Goal: Register for event/course: Sign up to attend an event or enroll in a course

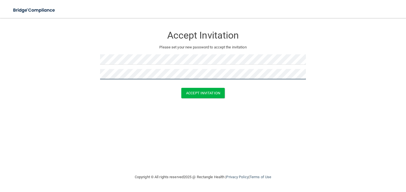
click at [181, 88] on button "Accept Invitation" at bounding box center [202, 93] width 43 height 10
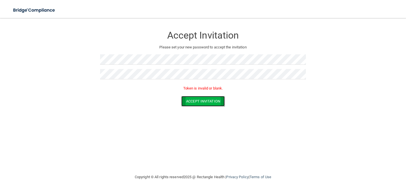
click at [203, 103] on button "Accept Invitation" at bounding box center [202, 101] width 43 height 10
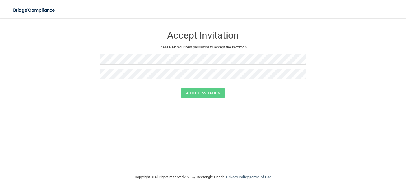
click at [142, 66] on div at bounding box center [203, 61] width 206 height 15
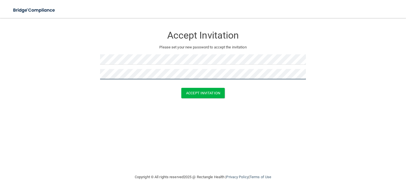
click at [181, 88] on button "Accept Invitation" at bounding box center [202, 93] width 43 height 10
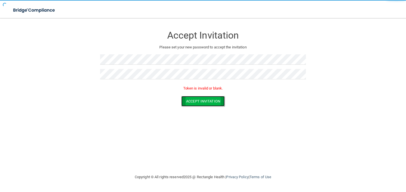
click at [190, 99] on button "Accept Invitation" at bounding box center [202, 101] width 43 height 10
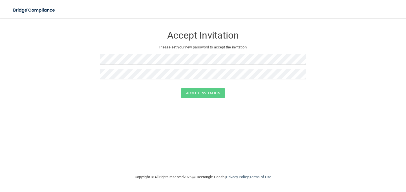
click at [99, 101] on form "Accept Invitation Please set your new password to accept the invitation Accept …" at bounding box center [202, 64] width 383 height 81
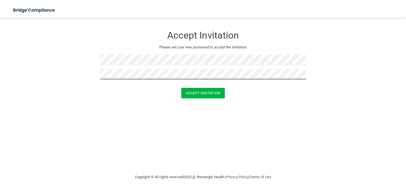
click at [181, 88] on button "Accept Invitation" at bounding box center [202, 93] width 43 height 10
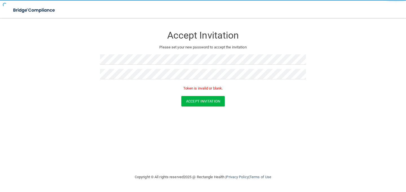
click at [209, 96] on div "Token is invalid or blank." at bounding box center [203, 90] width 206 height 12
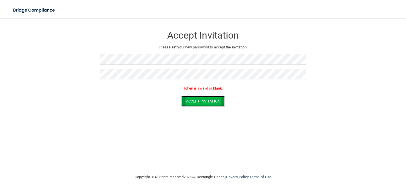
click at [209, 103] on button "Accept Invitation" at bounding box center [202, 101] width 43 height 10
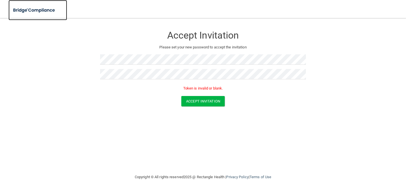
click at [28, 8] on img at bounding box center [34, 11] width 52 height 12
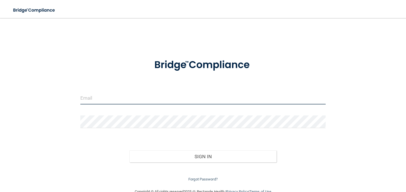
click at [97, 96] on input "email" at bounding box center [202, 98] width 245 height 13
type input "[EMAIL_ADDRESS][DOMAIN_NAME]"
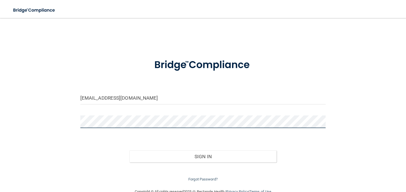
scroll to position [13, 0]
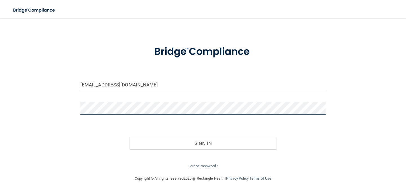
click at [129, 137] on button "Sign In" at bounding box center [202, 143] width 147 height 12
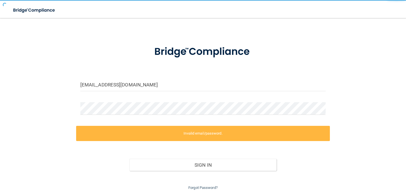
click at [168, 142] on div "Invalid email/password. You don't have permission to access that page. Sign In …" at bounding box center [203, 159] width 254 height 66
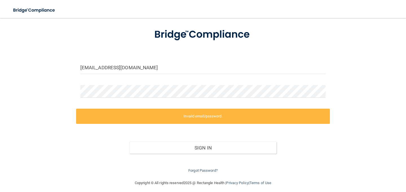
scroll to position [35, 0]
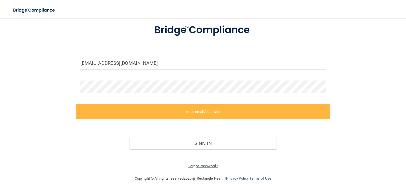
click at [202, 165] on link "Forgot Password?" at bounding box center [202, 166] width 29 height 4
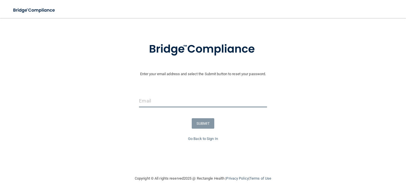
click at [174, 104] on input "email" at bounding box center [203, 101] width 128 height 13
type input "[EMAIL_ADDRESS][DOMAIN_NAME]"
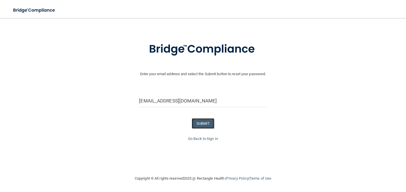
click at [206, 118] on button "SUBMIT" at bounding box center [203, 123] width 23 height 10
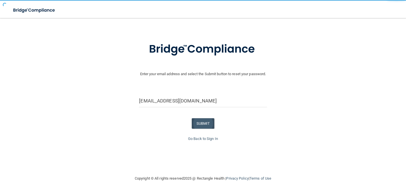
scroll to position [0, 0]
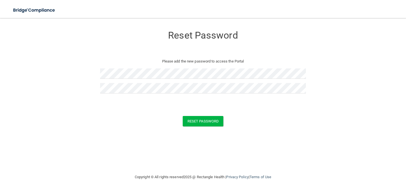
click at [205, 116] on form "Reset Password Please add the new password to access the Portal Reset Password …" at bounding box center [202, 79] width 383 height 110
click at [205, 118] on button "Reset Password" at bounding box center [203, 121] width 41 height 10
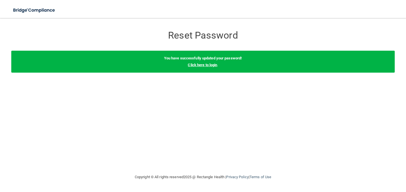
click at [204, 64] on link "Click here to login" at bounding box center [202, 65] width 29 height 4
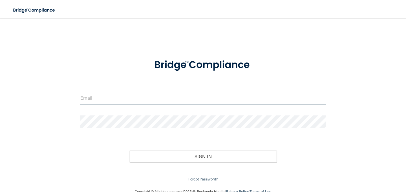
click at [174, 98] on input "email" at bounding box center [202, 98] width 245 height 13
type input "[EMAIL_ADDRESS][DOMAIN_NAME]"
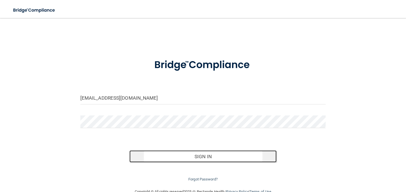
click at [164, 153] on button "Sign In" at bounding box center [202, 156] width 147 height 12
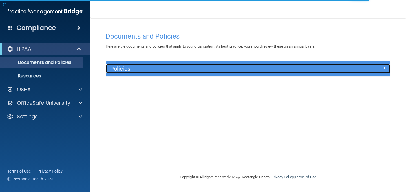
click at [159, 68] on h5 "Policies" at bounding box center [212, 69] width 205 height 6
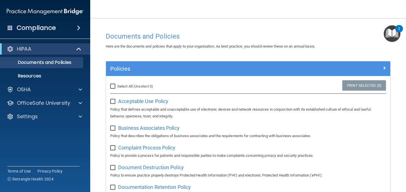
click at [390, 36] on img "Open Resource Center, 2 new notifications" at bounding box center [392, 33] width 17 height 17
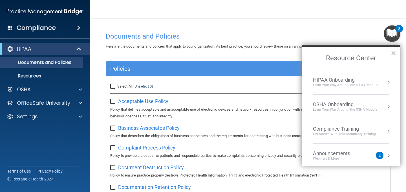
click at [390, 36] on img "Open Resource Center, 2 new notifications" at bounding box center [392, 33] width 17 height 17
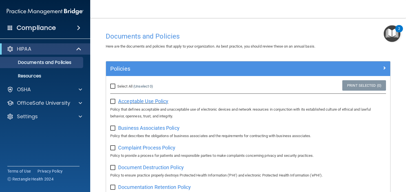
click at [141, 101] on span "Acceptable Use Policy" at bounding box center [143, 101] width 50 height 6
click at [114, 101] on input "checkbox" at bounding box center [113, 101] width 6 height 5
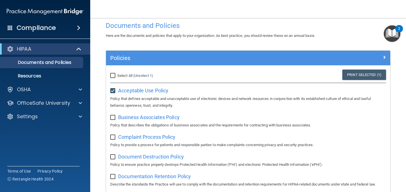
scroll to position [23, 0]
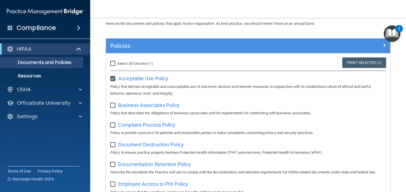
click at [111, 79] on input "checkbox" at bounding box center [113, 79] width 6 height 5
checkbox input "false"
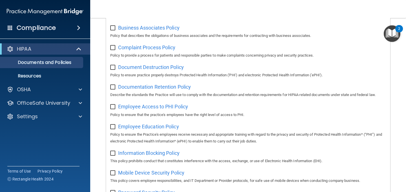
scroll to position [64, 0]
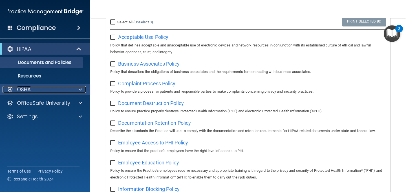
click at [54, 87] on div "OSHA" at bounding box center [38, 89] width 70 height 7
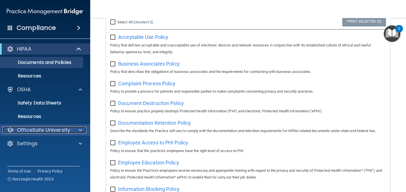
click at [54, 133] on p "OfficeSafe University" at bounding box center [43, 130] width 53 height 7
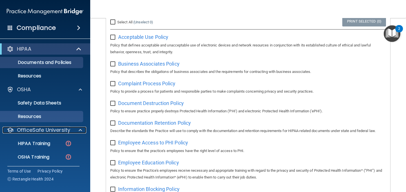
scroll to position [15, 0]
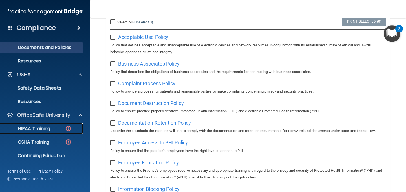
click at [51, 131] on div "HIPAA Training" at bounding box center [42, 129] width 77 height 6
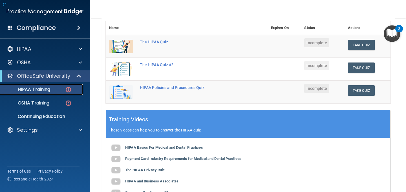
click at [63, 90] on div "HIPAA Training" at bounding box center [42, 90] width 77 height 6
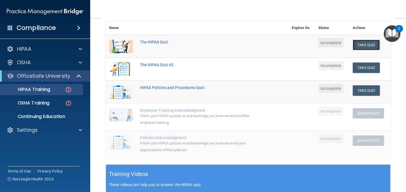
click at [367, 44] on button "Take Quiz" at bounding box center [366, 45] width 27 height 10
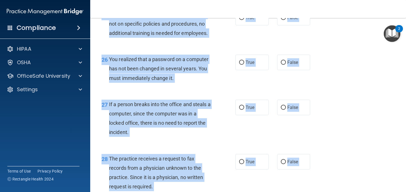
scroll to position [1457, 0]
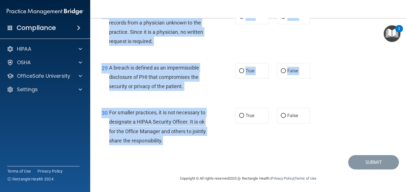
drag, startPoint x: 99, startPoint y: 27, endPoint x: 167, endPoint y: 141, distance: 132.1
copy form "The HIPAA Quiz This quiz doesn’t expire until . Are you sure you want to take t…"
click at [354, 70] on div "29 A breach is defined as an impermissible disclosure of PHI that compromises t…" at bounding box center [248, 78] width 302 height 45
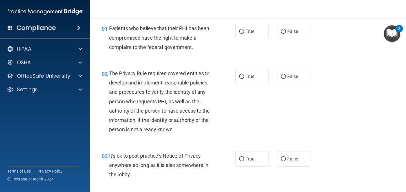
scroll to position [0, 0]
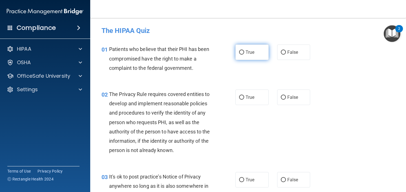
click at [244, 54] on label "True" at bounding box center [251, 53] width 33 height 16
click at [244, 54] on input "True" at bounding box center [241, 52] width 5 height 4
radio input "true"
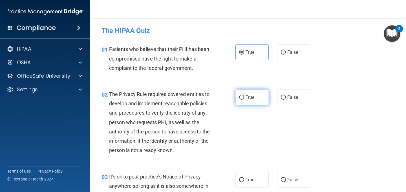
click at [247, 90] on label "True" at bounding box center [251, 98] width 33 height 16
click at [244, 96] on input "True" at bounding box center [241, 98] width 5 height 4
radio input "true"
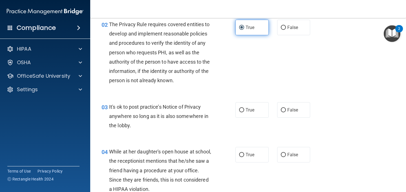
scroll to position [71, 0]
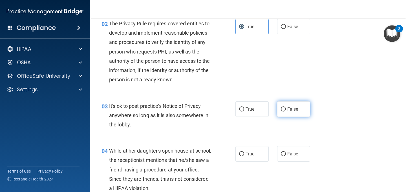
click at [298, 108] on label "False" at bounding box center [293, 109] width 33 height 16
click at [286, 108] on input "False" at bounding box center [283, 109] width 5 height 4
radio input "true"
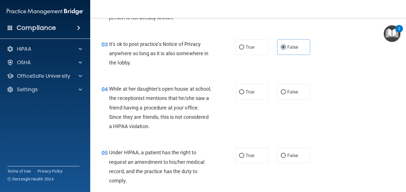
scroll to position [133, 0]
click at [298, 86] on label "False" at bounding box center [293, 92] width 33 height 16
click at [286, 90] on input "False" at bounding box center [283, 92] width 5 height 4
radio input "true"
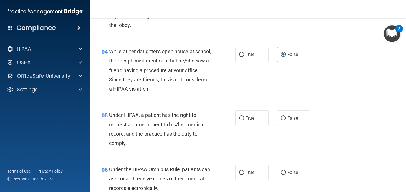
scroll to position [173, 0]
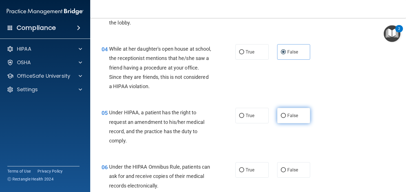
click at [291, 112] on label "False" at bounding box center [293, 116] width 33 height 16
click at [286, 114] on input "False" at bounding box center [283, 116] width 5 height 4
radio input "true"
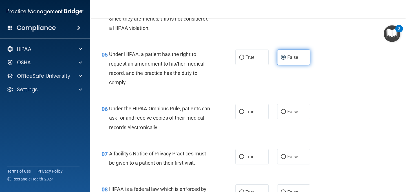
scroll to position [232, 0]
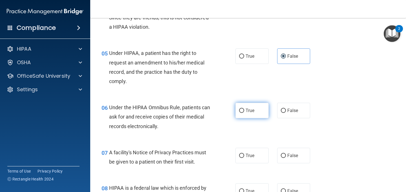
click at [245, 106] on label "True" at bounding box center [251, 111] width 33 height 16
click at [244, 109] on input "True" at bounding box center [241, 111] width 5 height 4
radio input "true"
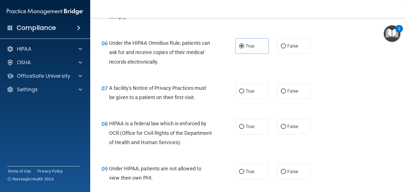
scroll to position [297, 0]
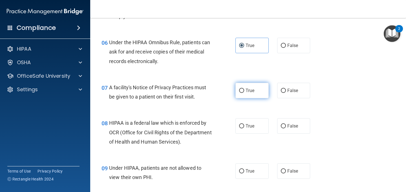
click at [246, 89] on span "True" at bounding box center [249, 90] width 9 height 5
click at [244, 89] on input "True" at bounding box center [241, 91] width 5 height 4
radio input "true"
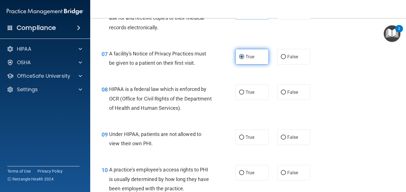
scroll to position [332, 0]
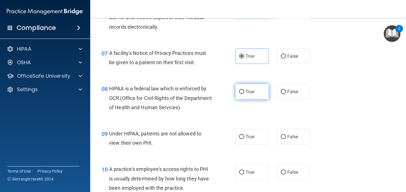
click at [249, 89] on span "True" at bounding box center [249, 91] width 9 height 5
click at [244, 90] on input "True" at bounding box center [241, 92] width 5 height 4
radio input "true"
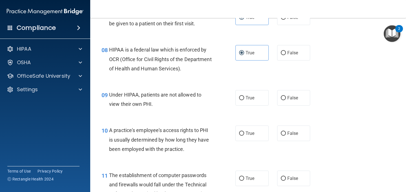
scroll to position [371, 0]
click at [296, 92] on label "False" at bounding box center [293, 98] width 33 height 16
click at [286, 96] on input "False" at bounding box center [283, 98] width 5 height 4
radio input "true"
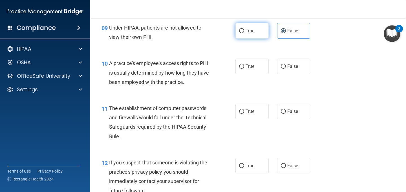
scroll to position [438, 0]
click at [291, 76] on div "10 A practice's employee's access rights to PHI is usually determined by how lo…" at bounding box center [248, 73] width 302 height 45
click at [290, 71] on label "False" at bounding box center [293, 66] width 33 height 16
click at [286, 68] on input "False" at bounding box center [283, 66] width 5 height 4
radio input "true"
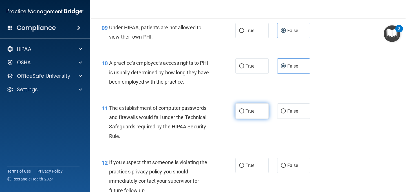
click at [238, 110] on label "True" at bounding box center [251, 111] width 33 height 16
click at [239, 110] on input "True" at bounding box center [241, 111] width 5 height 4
radio input "true"
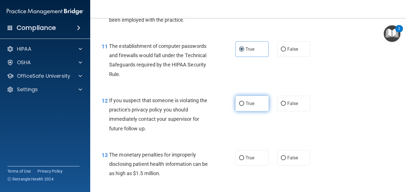
scroll to position [501, 0]
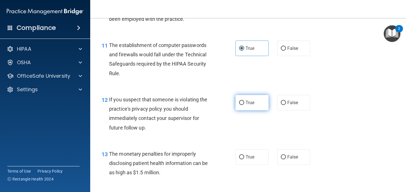
click at [248, 103] on span "True" at bounding box center [249, 102] width 9 height 5
click at [244, 103] on input "True" at bounding box center [241, 103] width 5 height 4
radio input "true"
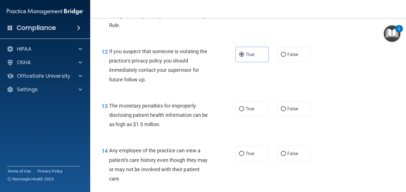
scroll to position [551, 0]
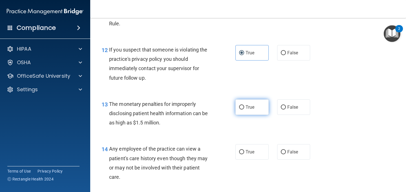
click at [249, 111] on label "True" at bounding box center [251, 107] width 33 height 16
click at [244, 110] on input "True" at bounding box center [241, 107] width 5 height 4
radio input "true"
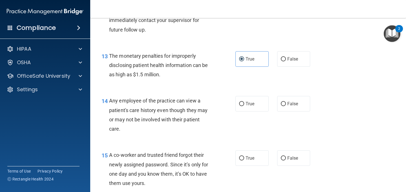
scroll to position [599, 0]
click at [298, 107] on label "False" at bounding box center [293, 104] width 33 height 16
click at [286, 106] on input "False" at bounding box center [283, 103] width 5 height 4
radio input "true"
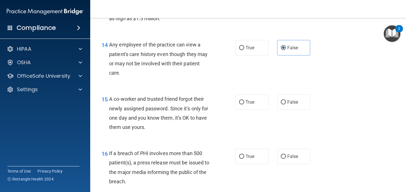
scroll to position [655, 0]
click at [284, 104] on input "False" at bounding box center [283, 102] width 5 height 4
radio input "true"
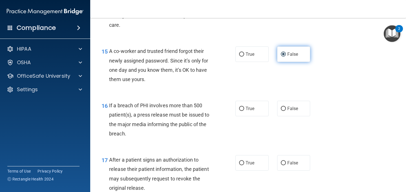
scroll to position [707, 0]
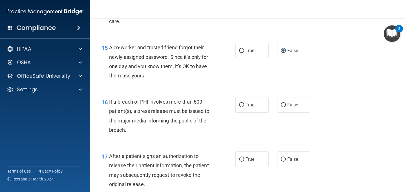
click at [225, 115] on div "16 If a breach of PHI involves more than 500 patient(s), a press release must b…" at bounding box center [168, 117] width 151 height 40
click at [244, 107] on label "True" at bounding box center [251, 105] width 33 height 16
click at [244, 107] on input "True" at bounding box center [241, 105] width 5 height 4
radio input "true"
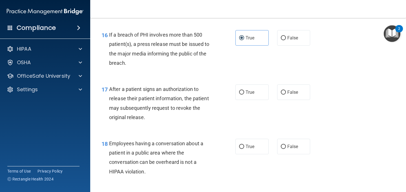
scroll to position [782, 0]
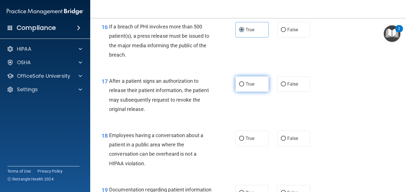
click at [252, 85] on span "True" at bounding box center [249, 83] width 9 height 5
click at [244, 85] on input "True" at bounding box center [241, 84] width 5 height 4
radio input "true"
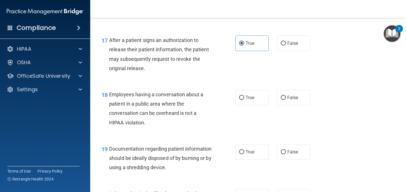
scroll to position [824, 0]
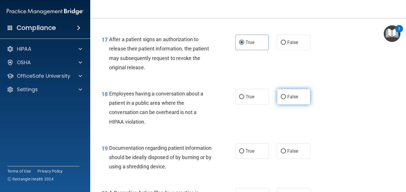
click at [284, 96] on input "False" at bounding box center [283, 97] width 5 height 4
radio input "true"
click at [294, 96] on span "False" at bounding box center [292, 96] width 11 height 5
click at [286, 96] on input "False" at bounding box center [283, 97] width 5 height 4
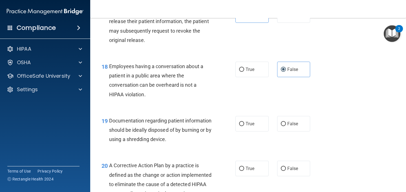
scroll to position [887, 0]
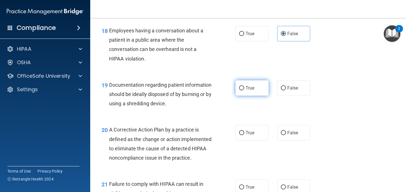
click at [245, 90] on label "True" at bounding box center [251, 88] width 33 height 16
click at [244, 90] on input "True" at bounding box center [241, 88] width 5 height 4
radio input "true"
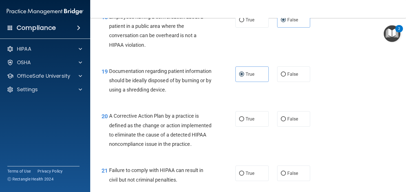
scroll to position [902, 0]
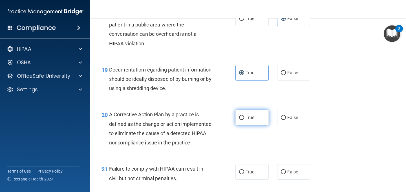
click at [247, 119] on span "True" at bounding box center [249, 117] width 9 height 5
click at [244, 119] on input "True" at bounding box center [241, 118] width 5 height 4
radio input "true"
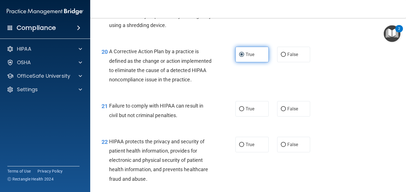
scroll to position [966, 0]
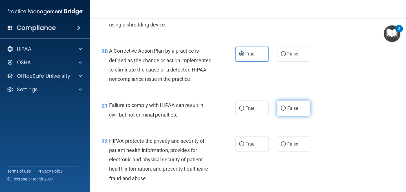
click at [294, 111] on span "False" at bounding box center [292, 108] width 11 height 5
click at [286, 111] on input "False" at bounding box center [283, 109] width 5 height 4
radio input "true"
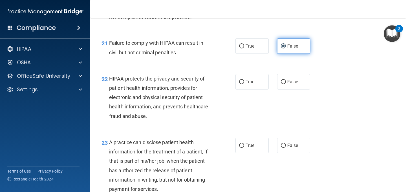
scroll to position [1029, 0]
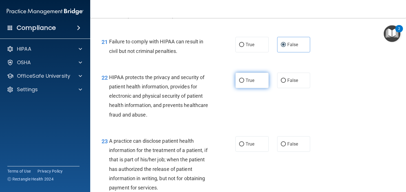
click at [249, 87] on label "True" at bounding box center [251, 81] width 33 height 16
click at [244, 83] on input "True" at bounding box center [241, 81] width 5 height 4
radio input "true"
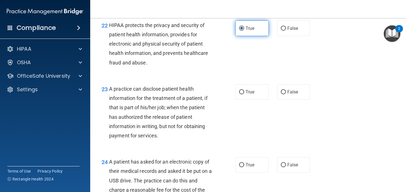
scroll to position [1082, 0]
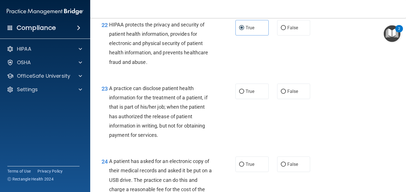
click at [264, 90] on div "23 A practice can disclose patient health information for the treatment of a pa…" at bounding box center [248, 113] width 302 height 73
click at [284, 94] on input "False" at bounding box center [283, 92] width 5 height 4
radio input "true"
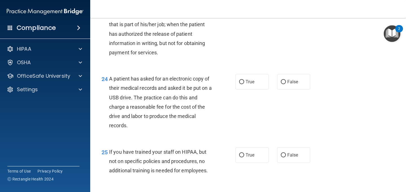
scroll to position [1166, 0]
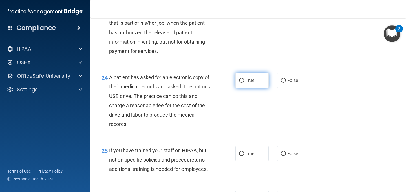
click at [249, 88] on label "True" at bounding box center [251, 81] width 33 height 16
click at [244, 83] on input "True" at bounding box center [241, 81] width 5 height 4
radio input "true"
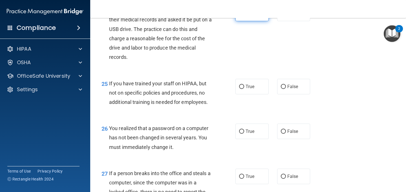
scroll to position [1233, 0]
click at [293, 89] on span "False" at bounding box center [292, 86] width 11 height 5
click at [286, 89] on input "False" at bounding box center [283, 87] width 5 height 4
radio input "true"
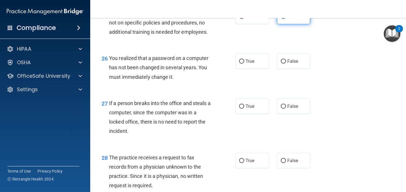
scroll to position [1305, 0]
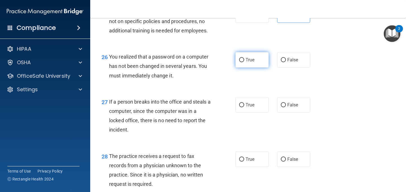
click at [249, 63] on span "True" at bounding box center [249, 59] width 9 height 5
click at [244, 62] on input "True" at bounding box center [241, 60] width 5 height 4
radio input "true"
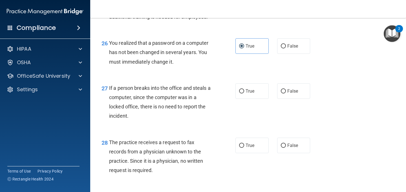
scroll to position [1335, 0]
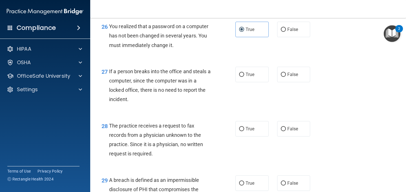
click at [288, 94] on div "27 If a person breaks into the office and steals a computer, since the computer…" at bounding box center [248, 87] width 302 height 54
click at [288, 82] on label "False" at bounding box center [293, 75] width 33 height 16
click at [286, 77] on input "False" at bounding box center [283, 75] width 5 height 4
radio input "true"
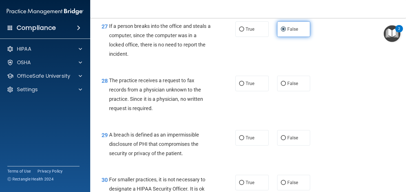
scroll to position [1387, 0]
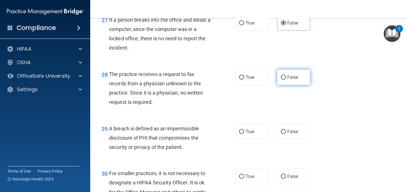
click at [296, 80] on span "False" at bounding box center [292, 77] width 11 height 5
click at [286, 80] on input "False" at bounding box center [283, 78] width 5 height 4
radio input "true"
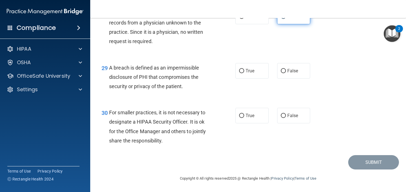
scroll to position [1457, 0]
click at [244, 72] on input "True" at bounding box center [241, 71] width 5 height 4
radio input "true"
click at [161, 113] on span "For smaller practices, it is not necessary to designate a HIPAA Security Office…" at bounding box center [157, 127] width 97 height 34
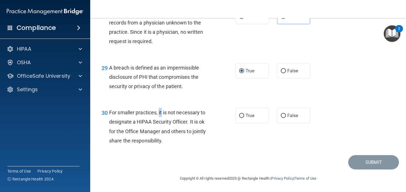
click at [161, 113] on span "For smaller practices, it is not necessary to designate a HIPAA Security Office…" at bounding box center [157, 127] width 97 height 34
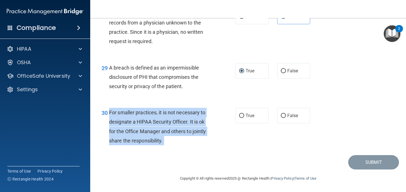
copy ng-form "For smaller practices, it is not necessary to designate a HIPAA Security Office…"
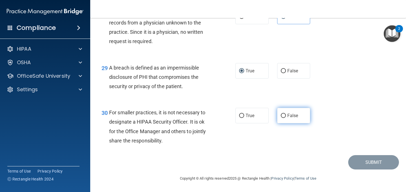
click at [295, 117] on span "False" at bounding box center [292, 115] width 11 height 5
click at [286, 117] on input "False" at bounding box center [283, 116] width 5 height 4
radio input "true"
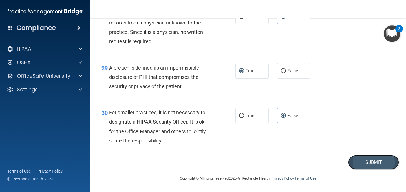
click at [356, 159] on button "Submit" at bounding box center [373, 162] width 51 height 14
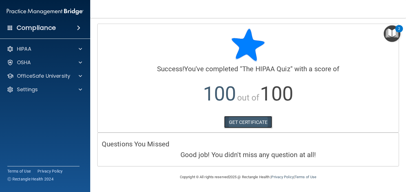
click at [251, 117] on link "GET CERTIFICATE" at bounding box center [248, 122] width 48 height 12
click at [31, 30] on h4 "Compliance" at bounding box center [36, 28] width 39 height 8
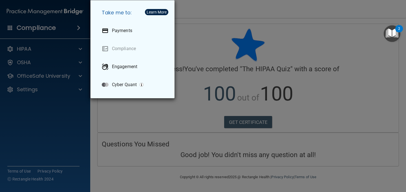
click at [32, 39] on div "Take me to: Payments Compliance Engagement Cyber Quant" at bounding box center [203, 96] width 406 height 192
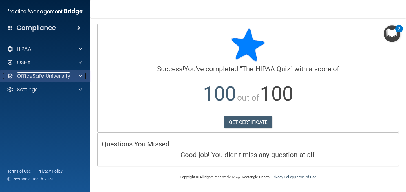
click at [32, 73] on p "OfficeSafe University" at bounding box center [43, 76] width 53 height 7
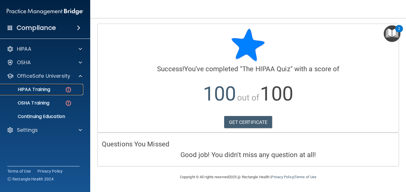
click at [41, 92] on p "HIPAA Training" at bounding box center [27, 90] width 47 height 6
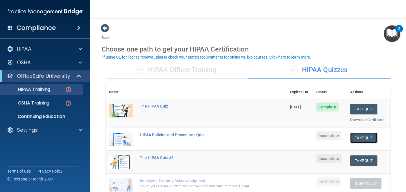
click at [364, 139] on button "Take Quiz" at bounding box center [363, 138] width 27 height 10
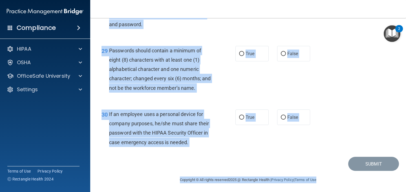
scroll to position [1569, 0]
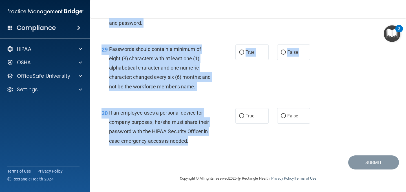
drag, startPoint x: 102, startPoint y: 30, endPoint x: 191, endPoint y: 144, distance: 144.5
copy form "HIPAA Policies and Procedures Quiz This quiz doesn’t expire until . Are you sur…"
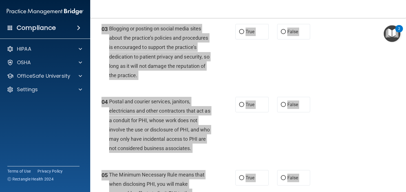
scroll to position [0, 0]
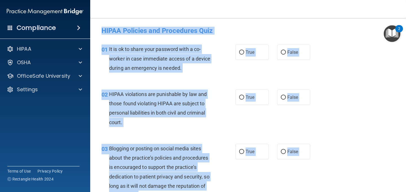
click at [342, 72] on div "01 It is ok to share your password with a co-worker in case immediate access of…" at bounding box center [248, 59] width 302 height 45
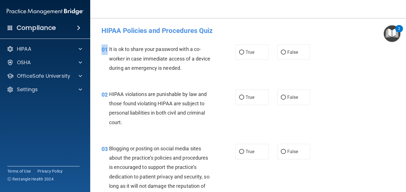
click at [342, 72] on div "01 It is ok to share your password with a co-worker in case immediate access of…" at bounding box center [248, 59] width 302 height 45
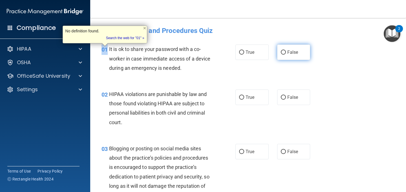
click at [284, 53] on input "False" at bounding box center [283, 52] width 5 height 4
radio input "true"
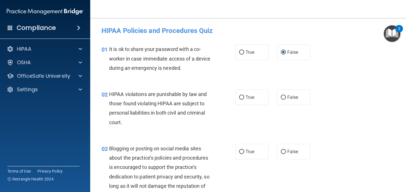
click at [344, 81] on div "01 It is ok to share your password with a co-worker in case immediate access of…" at bounding box center [248, 59] width 302 height 45
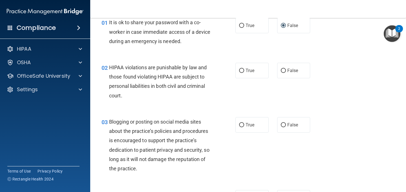
scroll to position [27, 0]
click at [248, 71] on span "True" at bounding box center [249, 69] width 9 height 5
click at [244, 71] on input "True" at bounding box center [241, 70] width 5 height 4
radio input "true"
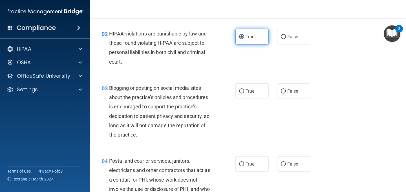
scroll to position [61, 0]
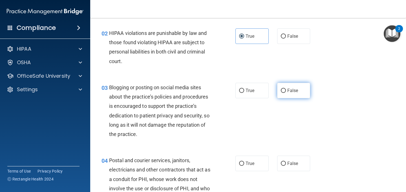
click at [289, 83] on label "False" at bounding box center [293, 91] width 33 height 16
click at [286, 89] on input "False" at bounding box center [283, 91] width 5 height 4
radio input "true"
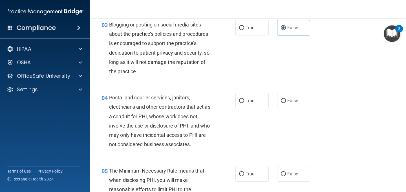
scroll to position [125, 0]
click at [251, 93] on label "True" at bounding box center [251, 100] width 33 height 16
click at [244, 98] on input "True" at bounding box center [241, 100] width 5 height 4
radio input "true"
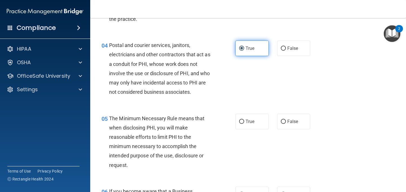
scroll to position [180, 0]
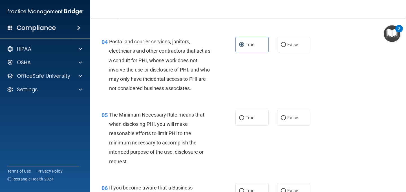
click at [254, 88] on div "04 Postal and courier services, janitors, electricians and other contractors th…" at bounding box center [248, 66] width 302 height 73
click at [249, 126] on div "05 The Minimum Necessary Rule means that when disclosing PHI, you will make rea…" at bounding box center [248, 139] width 302 height 73
click at [249, 120] on span "True" at bounding box center [249, 117] width 9 height 5
click at [244, 120] on input "True" at bounding box center [241, 118] width 5 height 4
radio input "true"
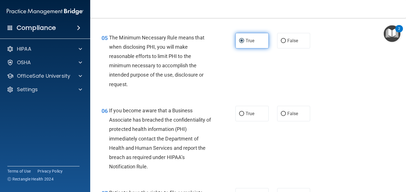
scroll to position [258, 0]
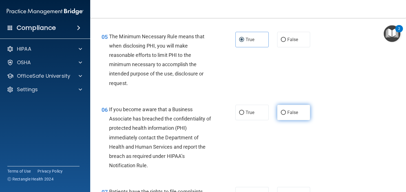
click at [290, 114] on span "False" at bounding box center [292, 112] width 11 height 5
click at [286, 114] on input "False" at bounding box center [283, 113] width 5 height 4
radio input "true"
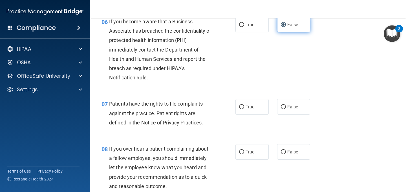
scroll to position [351, 0]
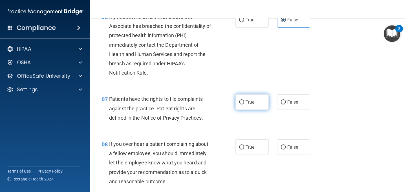
click at [253, 96] on label "True" at bounding box center [251, 102] width 33 height 16
click at [244, 100] on input "True" at bounding box center [241, 102] width 5 height 4
radio input "true"
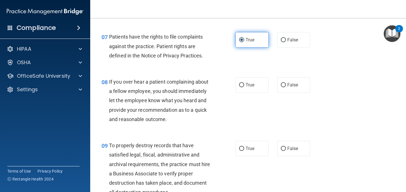
scroll to position [415, 0]
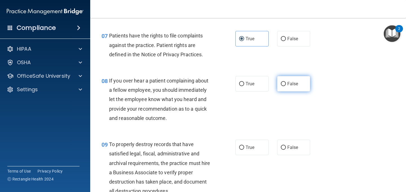
click at [300, 77] on label "False" at bounding box center [293, 84] width 33 height 16
click at [286, 82] on input "False" at bounding box center [283, 84] width 5 height 4
radio input "true"
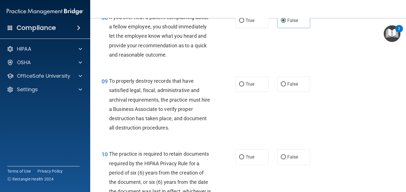
scroll to position [479, 0]
click at [253, 84] on span "True" at bounding box center [249, 83] width 9 height 5
click at [244, 84] on input "True" at bounding box center [241, 84] width 5 height 4
radio input "true"
click at [273, 83] on div "True False" at bounding box center [275, 84] width 80 height 16
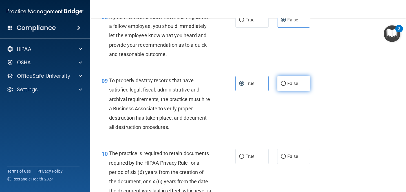
click at [286, 83] on label "False" at bounding box center [293, 84] width 33 height 16
click at [286, 83] on input "False" at bounding box center [283, 84] width 5 height 4
radio input "true"
radio input "false"
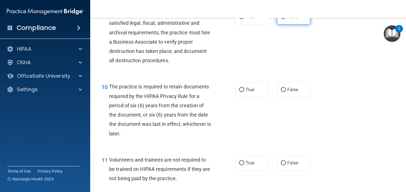
scroll to position [546, 0]
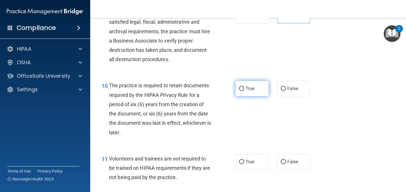
click at [258, 86] on label "True" at bounding box center [251, 89] width 33 height 16
click at [244, 87] on input "True" at bounding box center [241, 89] width 5 height 4
radio input "true"
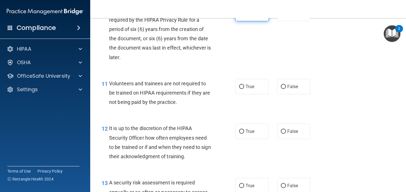
scroll to position [622, 0]
click at [295, 87] on span "False" at bounding box center [292, 86] width 11 height 5
click at [286, 87] on input "False" at bounding box center [283, 87] width 5 height 4
radio input "true"
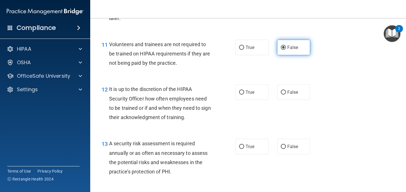
scroll to position [661, 0]
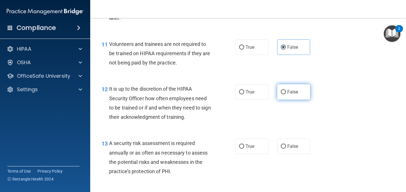
click at [300, 86] on label "False" at bounding box center [293, 92] width 33 height 16
click at [286, 90] on input "False" at bounding box center [283, 92] width 5 height 4
radio input "true"
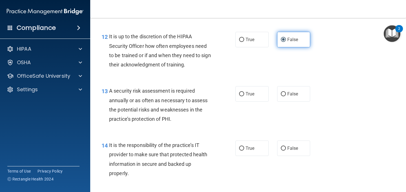
scroll to position [714, 0]
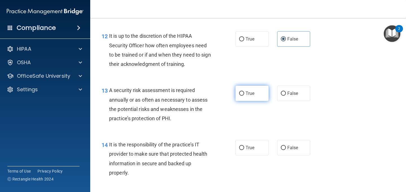
click at [265, 91] on label "True" at bounding box center [251, 94] width 33 height 16
click at [244, 92] on input "True" at bounding box center [241, 94] width 5 height 4
radio input "true"
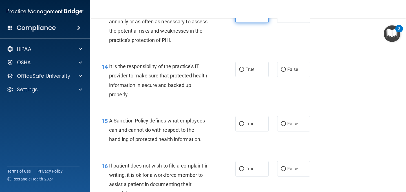
scroll to position [795, 0]
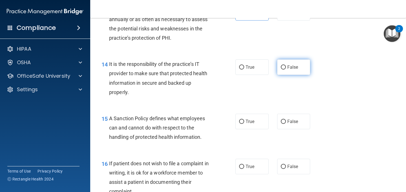
click at [303, 64] on label "False" at bounding box center [293, 67] width 33 height 16
click at [286, 65] on input "False" at bounding box center [283, 67] width 5 height 4
radio input "true"
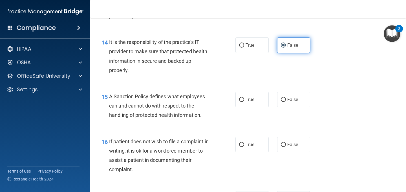
scroll to position [818, 0]
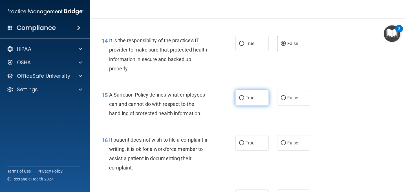
click at [256, 101] on label "True" at bounding box center [251, 98] width 33 height 16
click at [244, 100] on input "True" at bounding box center [241, 98] width 5 height 4
radio input "true"
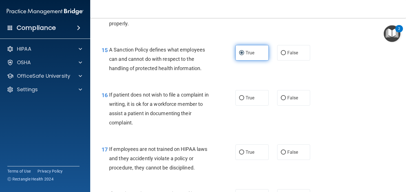
scroll to position [864, 0]
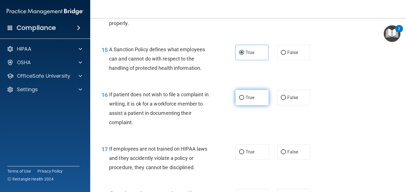
click at [242, 101] on label "True" at bounding box center [251, 98] width 33 height 16
click at [242, 100] on input "True" at bounding box center [241, 98] width 5 height 4
radio input "true"
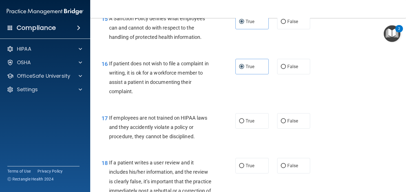
scroll to position [900, 0]
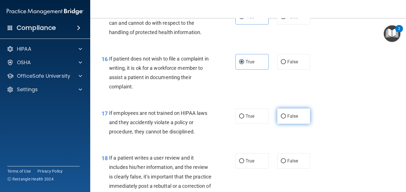
click at [306, 114] on label "False" at bounding box center [293, 117] width 33 height 16
click at [286, 114] on input "False" at bounding box center [283, 116] width 5 height 4
radio input "true"
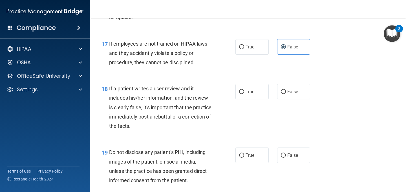
scroll to position [973, 0]
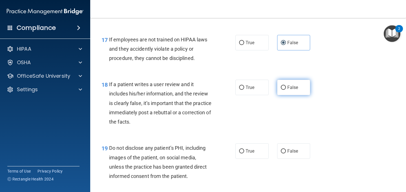
click at [296, 91] on label "False" at bounding box center [293, 88] width 33 height 16
click at [286, 90] on input "False" at bounding box center [283, 88] width 5 height 4
radio input "true"
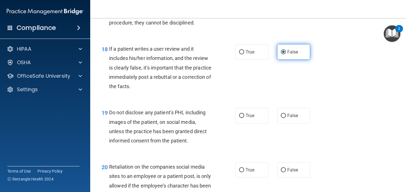
scroll to position [1009, 0]
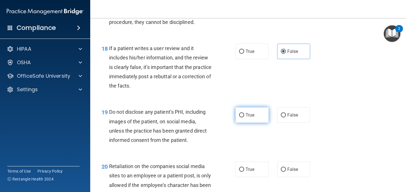
click at [253, 116] on span "True" at bounding box center [249, 114] width 9 height 5
click at [244, 116] on input "True" at bounding box center [241, 115] width 5 height 4
radio input "true"
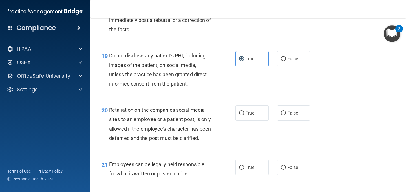
scroll to position [1067, 0]
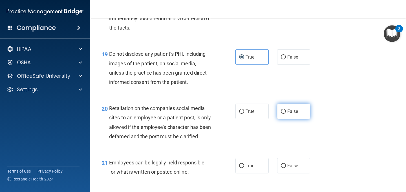
click at [293, 113] on span "False" at bounding box center [292, 111] width 11 height 5
click at [286, 113] on input "False" at bounding box center [283, 112] width 5 height 4
radio input "true"
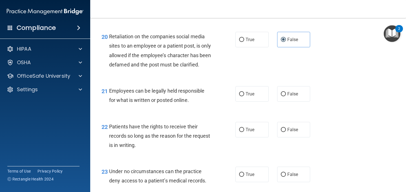
scroll to position [1140, 0]
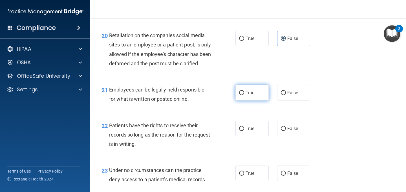
click at [258, 98] on label "True" at bounding box center [251, 93] width 33 height 16
click at [244, 95] on input "True" at bounding box center [241, 93] width 5 height 4
radio input "true"
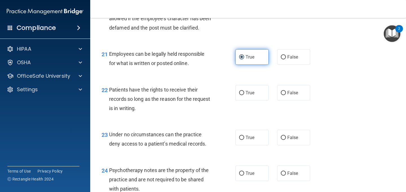
scroll to position [1181, 0]
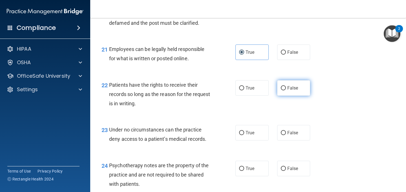
click at [295, 91] on span "False" at bounding box center [292, 87] width 11 height 5
click at [286, 90] on input "False" at bounding box center [283, 88] width 5 height 4
radio input "true"
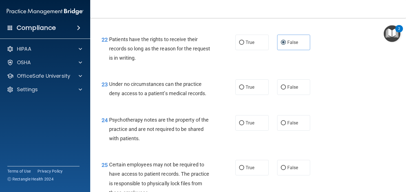
scroll to position [1228, 0]
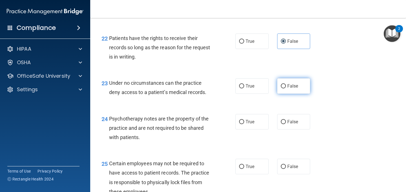
click at [290, 89] on span "False" at bounding box center [292, 85] width 11 height 5
click at [286, 88] on input "False" at bounding box center [283, 86] width 5 height 4
radio input "true"
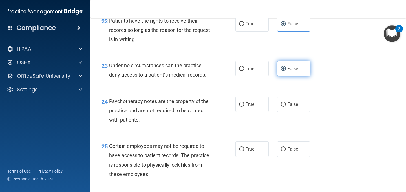
scroll to position [1243, 0]
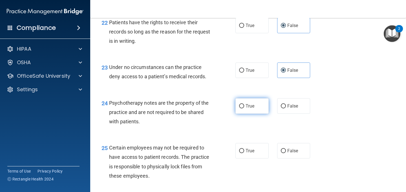
click at [253, 109] on span "True" at bounding box center [249, 105] width 9 height 5
click at [244, 109] on input "True" at bounding box center [241, 106] width 5 height 4
radio input "true"
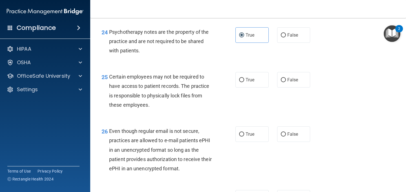
scroll to position [1316, 0]
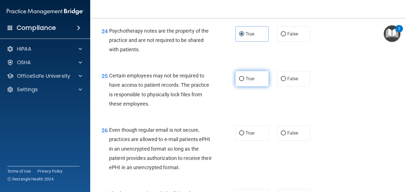
click at [250, 81] on span "True" at bounding box center [249, 78] width 9 height 5
click at [244, 81] on input "True" at bounding box center [241, 79] width 5 height 4
radio input "true"
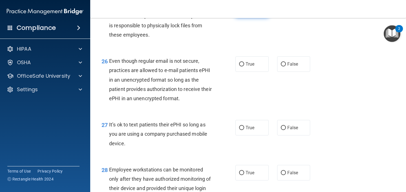
scroll to position [1385, 0]
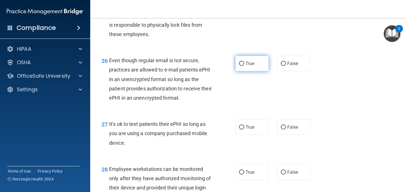
click at [252, 68] on label "True" at bounding box center [251, 64] width 33 height 16
click at [244, 66] on input "True" at bounding box center [241, 64] width 5 height 4
radio input "true"
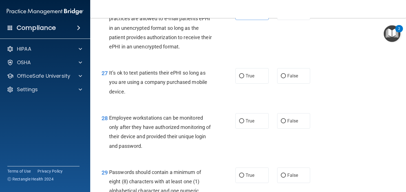
scroll to position [1438, 0]
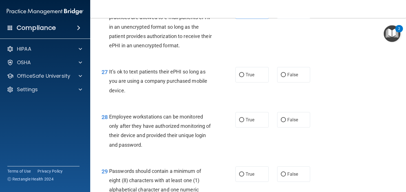
click at [274, 83] on div "True False" at bounding box center [275, 75] width 80 height 16
click at [273, 83] on div "True False" at bounding box center [275, 75] width 80 height 16
click at [298, 78] on span "False" at bounding box center [292, 74] width 11 height 5
click at [286, 77] on input "False" at bounding box center [283, 75] width 5 height 4
radio input "true"
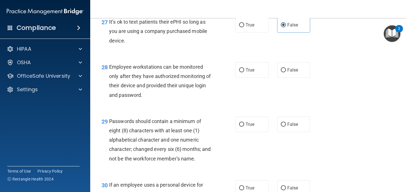
scroll to position [1488, 0]
click at [286, 78] on label "False" at bounding box center [293, 70] width 33 height 16
click at [286, 72] on input "False" at bounding box center [283, 70] width 5 height 4
radio input "true"
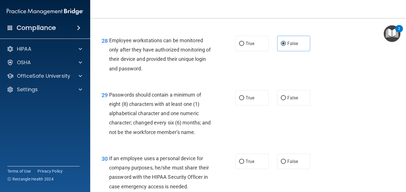
scroll to position [1530, 0]
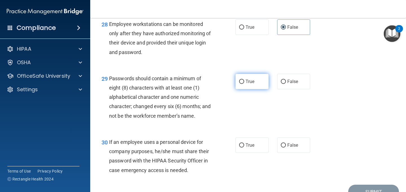
click at [257, 89] on label "True" at bounding box center [251, 82] width 33 height 16
click at [244, 84] on input "True" at bounding box center [241, 82] width 5 height 4
radio input "true"
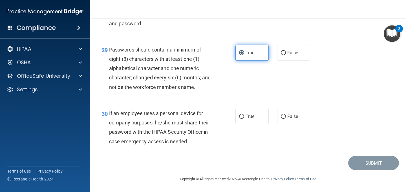
scroll to position [1569, 0]
click at [303, 105] on div "30 If an employee uses a personal device for company purposes, he/she must shar…" at bounding box center [248, 128] width 302 height 54
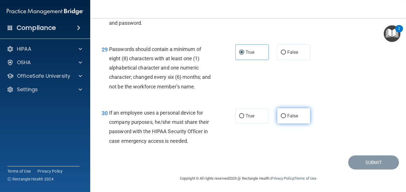
click at [300, 116] on label "False" at bounding box center [293, 116] width 33 height 16
click at [286, 116] on input "False" at bounding box center [283, 116] width 5 height 4
radio input "true"
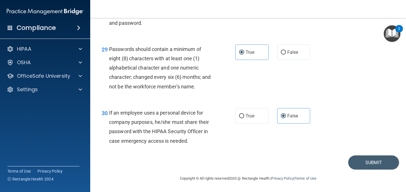
click at [340, 117] on div "30 If an employee uses a personal device for company purposes, he/she must shar…" at bounding box center [248, 128] width 302 height 54
click at [343, 117] on div "30 If an employee uses a personal device for company purposes, he/she must shar…" at bounding box center [248, 128] width 302 height 54
drag, startPoint x: 360, startPoint y: 172, endPoint x: 360, endPoint y: 165, distance: 7.0
click at [360, 165] on button "Submit" at bounding box center [373, 163] width 51 height 14
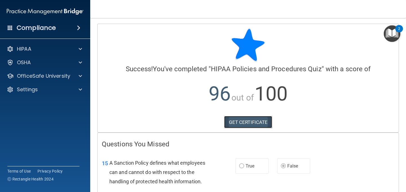
click at [241, 118] on link "GET CERTIFICATE" at bounding box center [248, 122] width 48 height 12
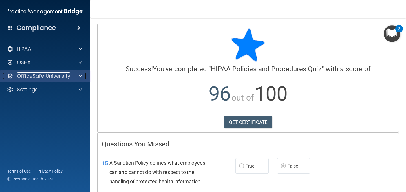
click at [57, 77] on p "OfficeSafe University" at bounding box center [43, 76] width 53 height 7
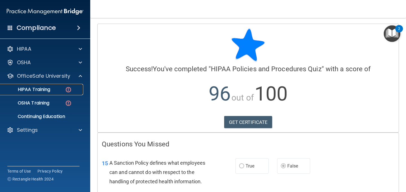
click at [56, 95] on link "HIPAA Training" at bounding box center [38, 89] width 89 height 11
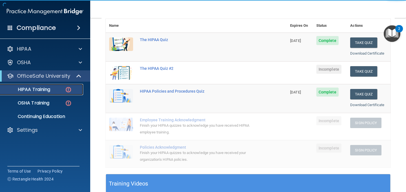
scroll to position [67, 0]
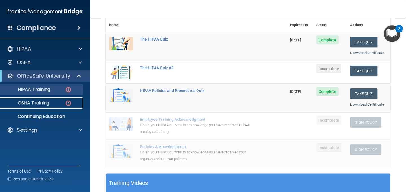
click at [45, 100] on p "OSHA Training" at bounding box center [27, 103] width 46 height 6
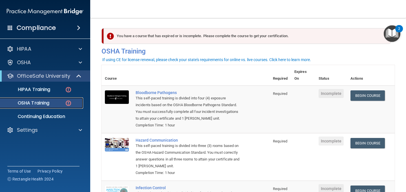
scroll to position [107, 0]
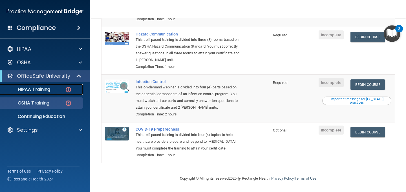
click at [58, 87] on div "HIPAA Training" at bounding box center [42, 90] width 77 height 6
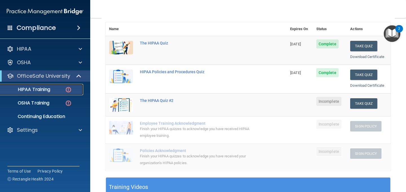
scroll to position [103, 0]
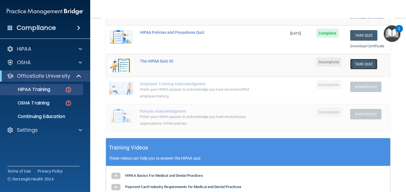
click at [364, 62] on button "Take Quiz" at bounding box center [363, 64] width 27 height 10
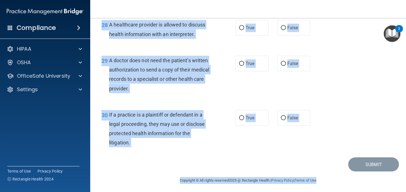
scroll to position [1438, 0]
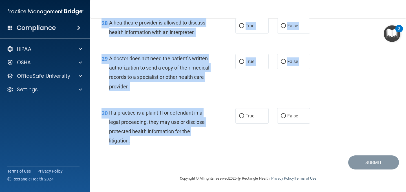
drag, startPoint x: 101, startPoint y: 30, endPoint x: 212, endPoint y: 140, distance: 156.6
copy form "The HIPAA Quiz #2 This quiz doesn’t expire until . Are you sure you want to tak…"
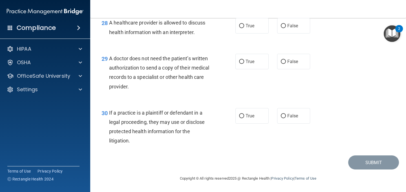
click at [332, 111] on div "30 If a practice is a plaintiff or defendant in a legal proceeding, they may us…" at bounding box center [248, 128] width 302 height 54
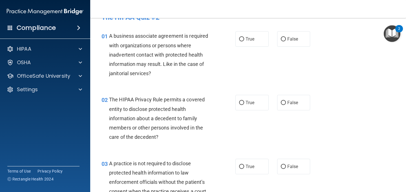
scroll to position [0, 0]
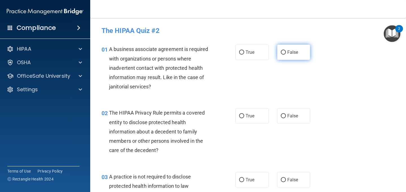
click at [299, 52] on label "False" at bounding box center [293, 53] width 33 height 16
click at [286, 52] on input "False" at bounding box center [283, 52] width 5 height 4
radio input "true"
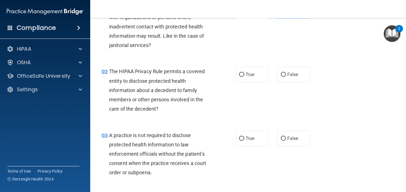
scroll to position [43, 0]
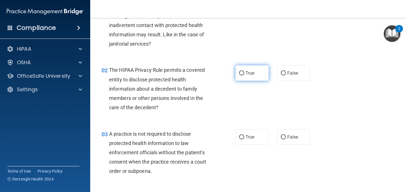
click at [249, 67] on label "True" at bounding box center [251, 73] width 33 height 16
click at [244, 71] on input "True" at bounding box center [241, 73] width 5 height 4
radio input "true"
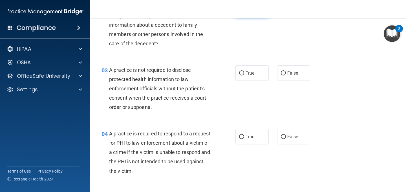
scroll to position [108, 0]
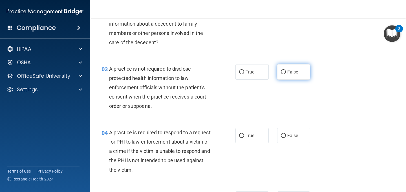
click at [286, 75] on label "False" at bounding box center [293, 72] width 33 height 16
click at [286, 74] on input "False" at bounding box center [283, 72] width 5 height 4
radio input "true"
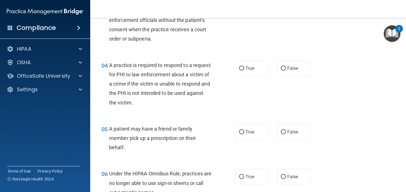
scroll to position [178, 0]
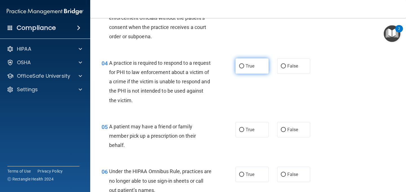
click at [257, 65] on label "True" at bounding box center [251, 66] width 33 height 16
click at [244, 65] on input "True" at bounding box center [241, 66] width 5 height 4
radio input "true"
click at [258, 127] on label "True" at bounding box center [251, 130] width 33 height 16
click at [244, 128] on input "True" at bounding box center [241, 130] width 5 height 4
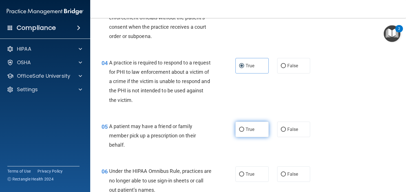
radio input "true"
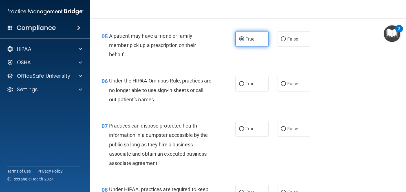
scroll to position [270, 0]
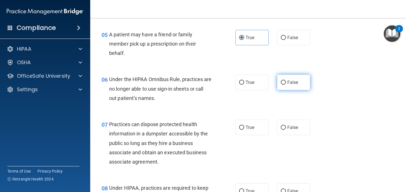
click at [298, 79] on label "False" at bounding box center [293, 83] width 33 height 16
click at [286, 81] on input "False" at bounding box center [283, 83] width 5 height 4
radio input "true"
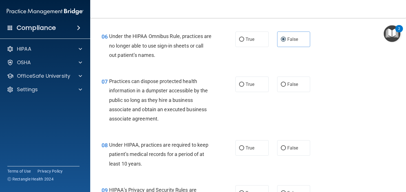
scroll to position [311, 0]
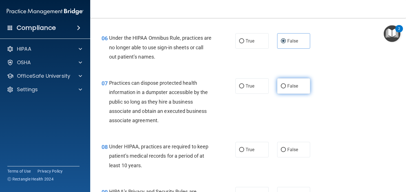
click at [293, 89] on label "False" at bounding box center [293, 86] width 33 height 16
click at [286, 88] on input "False" at bounding box center [283, 86] width 5 height 4
radio input "true"
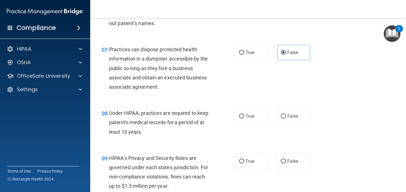
scroll to position [348, 0]
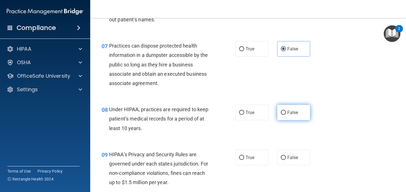
click at [295, 115] on span "False" at bounding box center [292, 112] width 11 height 5
click at [286, 115] on input "False" at bounding box center [283, 113] width 5 height 4
radio input "true"
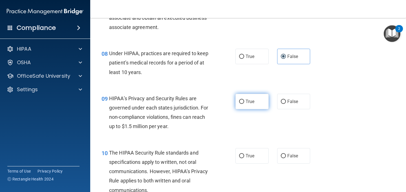
scroll to position [406, 0]
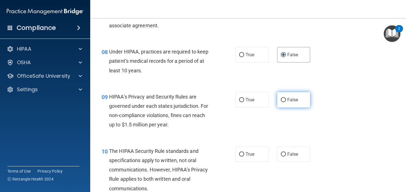
click at [284, 96] on label "False" at bounding box center [293, 100] width 33 height 16
click at [284, 98] on input "False" at bounding box center [283, 100] width 5 height 4
radio input "true"
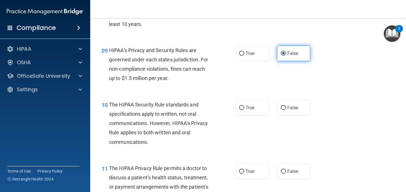
scroll to position [463, 0]
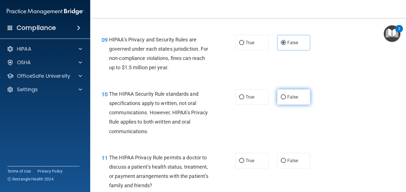
click at [289, 101] on label "False" at bounding box center [293, 97] width 33 height 16
click at [286, 99] on input "False" at bounding box center [283, 97] width 5 height 4
radio input "true"
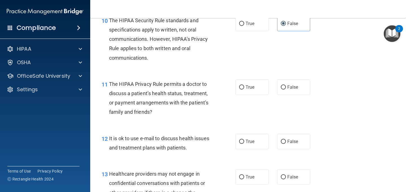
scroll to position [537, 0]
click at [247, 86] on span "True" at bounding box center [249, 86] width 9 height 5
click at [244, 86] on input "True" at bounding box center [241, 87] width 5 height 4
radio input "true"
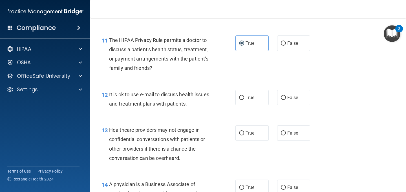
scroll to position [581, 0]
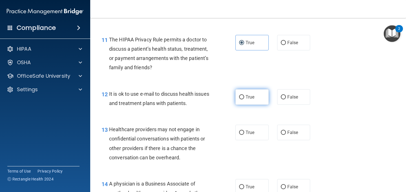
click at [242, 102] on label "True" at bounding box center [251, 97] width 33 height 16
click at [242, 99] on input "True" at bounding box center [241, 97] width 5 height 4
radio input "true"
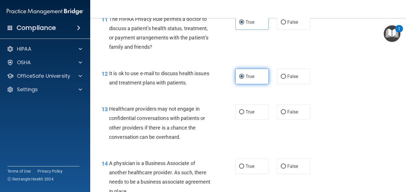
scroll to position [615, 0]
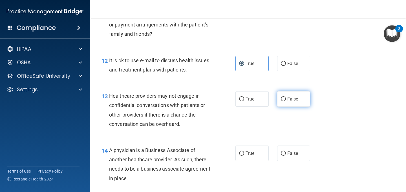
click at [291, 104] on label "False" at bounding box center [293, 99] width 33 height 16
click at [286, 101] on input "False" at bounding box center [283, 99] width 5 height 4
radio input "true"
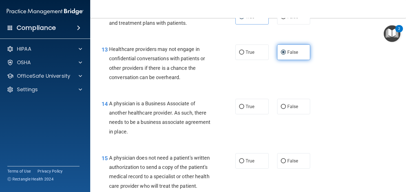
scroll to position [662, 0]
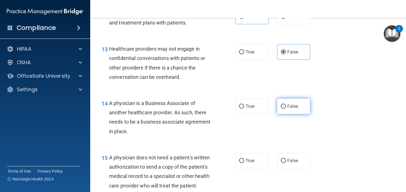
click at [294, 107] on span "False" at bounding box center [292, 106] width 11 height 5
click at [286, 107] on input "False" at bounding box center [283, 107] width 5 height 4
radio input "true"
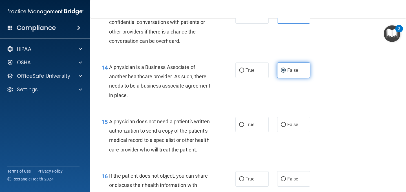
scroll to position [703, 0]
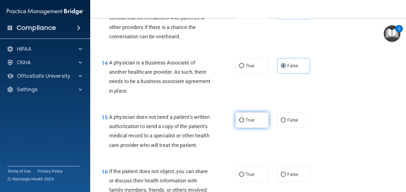
click at [249, 118] on span "True" at bounding box center [249, 120] width 9 height 5
click at [244, 118] on input "True" at bounding box center [241, 120] width 5 height 4
radio input "true"
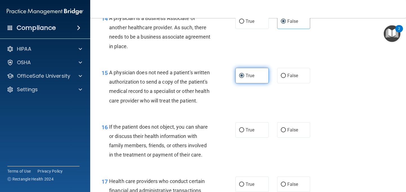
scroll to position [748, 0]
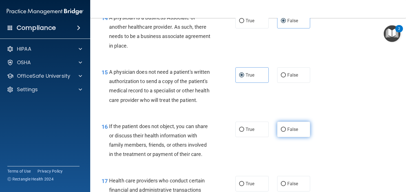
click at [301, 134] on label "False" at bounding box center [293, 130] width 33 height 16
click at [286, 132] on input "False" at bounding box center [283, 130] width 5 height 4
radio input "true"
click at [250, 131] on span "True" at bounding box center [249, 129] width 9 height 5
click at [244, 131] on input "True" at bounding box center [241, 130] width 5 height 4
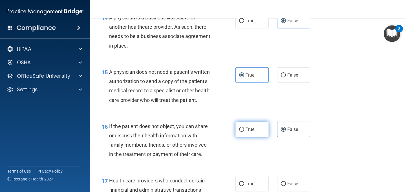
radio input "true"
radio input "false"
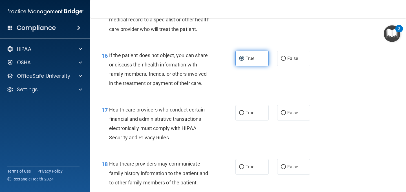
scroll to position [825, 0]
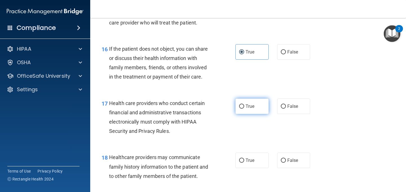
click at [263, 112] on label "True" at bounding box center [251, 107] width 33 height 16
click at [244, 109] on input "True" at bounding box center [241, 107] width 5 height 4
radio input "true"
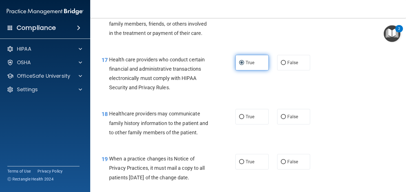
scroll to position [869, 0]
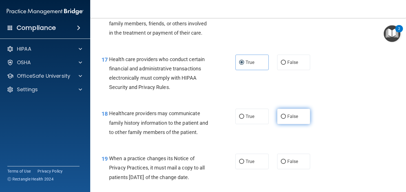
click at [295, 114] on span "False" at bounding box center [292, 116] width 11 height 5
click at [286, 115] on input "False" at bounding box center [283, 117] width 5 height 4
radio input "true"
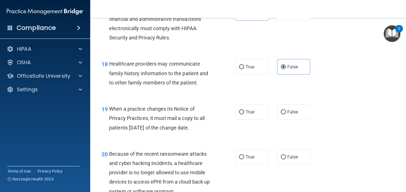
scroll to position [919, 0]
click at [249, 110] on span "True" at bounding box center [249, 111] width 9 height 5
click at [244, 110] on input "True" at bounding box center [241, 112] width 5 height 4
radio input "true"
click at [300, 114] on label "False" at bounding box center [293, 112] width 33 height 16
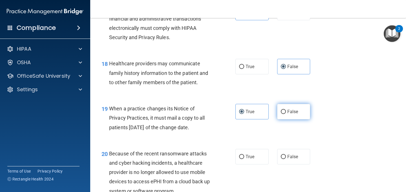
click at [286, 114] on input "False" at bounding box center [283, 112] width 5 height 4
radio input "true"
radio input "false"
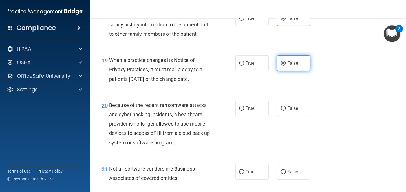
scroll to position [969, 0]
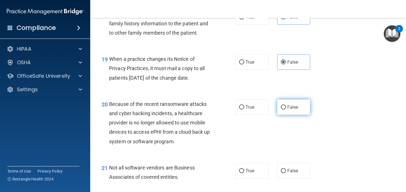
click at [296, 110] on label "False" at bounding box center [293, 107] width 33 height 16
click at [286, 110] on input "False" at bounding box center [283, 107] width 5 height 4
radio input "true"
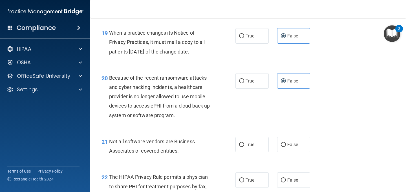
scroll to position [995, 0]
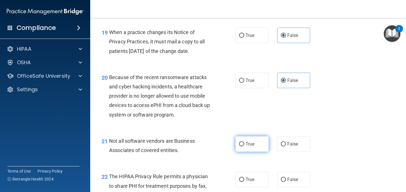
click at [258, 141] on label "True" at bounding box center [251, 144] width 33 height 16
click at [244, 142] on input "True" at bounding box center [241, 144] width 5 height 4
radio input "true"
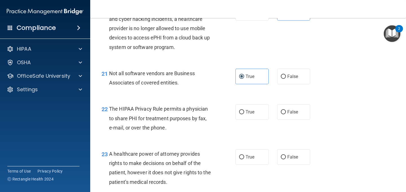
scroll to position [1063, 0]
click at [253, 112] on span "True" at bounding box center [249, 111] width 9 height 5
click at [244, 112] on input "True" at bounding box center [241, 112] width 5 height 4
radio input "true"
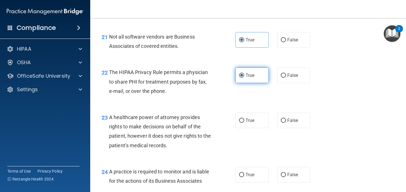
scroll to position [1102, 0]
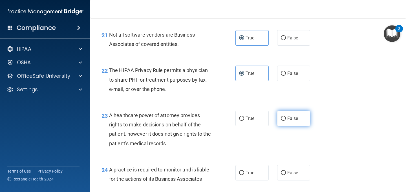
click at [283, 117] on input "False" at bounding box center [283, 119] width 5 height 4
radio input "true"
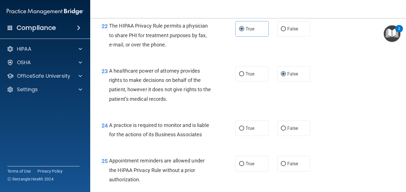
scroll to position [1147, 0]
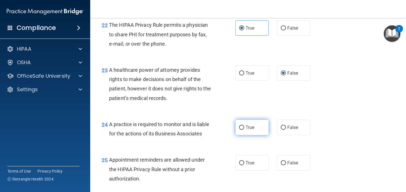
click at [257, 127] on label "True" at bounding box center [251, 128] width 33 height 16
click at [244, 127] on input "True" at bounding box center [241, 128] width 5 height 4
radio input "true"
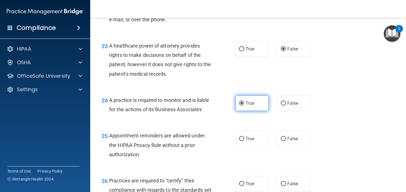
scroll to position [1177, 0]
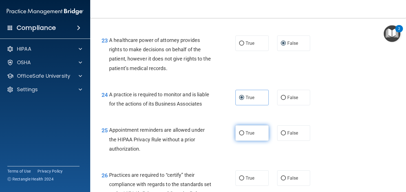
click at [257, 134] on label "True" at bounding box center [251, 133] width 33 height 16
click at [244, 134] on input "True" at bounding box center [241, 133] width 5 height 4
radio input "true"
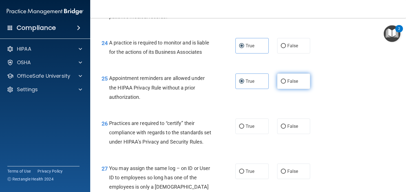
scroll to position [1229, 0]
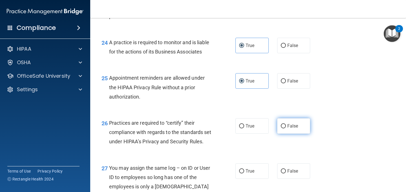
click at [296, 125] on span "False" at bounding box center [292, 125] width 11 height 5
click at [286, 125] on input "False" at bounding box center [283, 126] width 5 height 4
radio input "true"
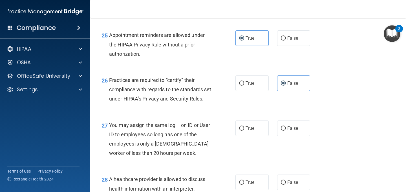
scroll to position [1274, 0]
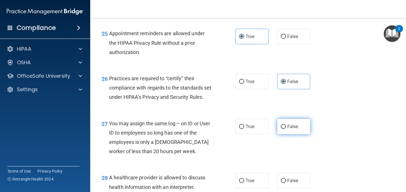
click at [298, 134] on label "False" at bounding box center [293, 127] width 33 height 16
click at [286, 129] on input "False" at bounding box center [283, 127] width 5 height 4
radio input "true"
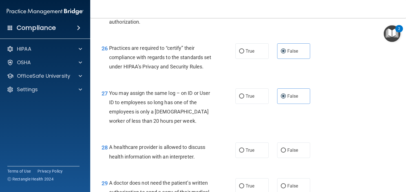
scroll to position [1311, 0]
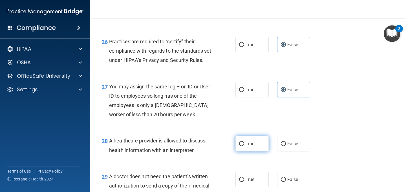
click at [252, 147] on span "True" at bounding box center [249, 143] width 9 height 5
click at [244, 146] on input "True" at bounding box center [241, 144] width 5 height 4
radio input "true"
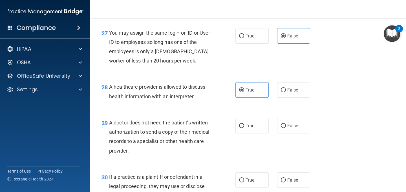
scroll to position [1371, 0]
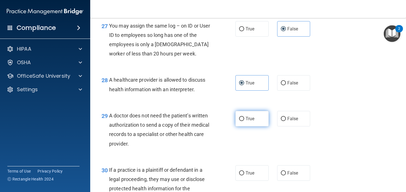
click at [258, 127] on label "True" at bounding box center [251, 119] width 33 height 16
click at [244, 121] on input "True" at bounding box center [241, 119] width 5 height 4
radio input "true"
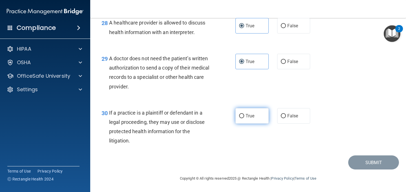
click at [245, 116] on span "True" at bounding box center [249, 115] width 9 height 5
click at [244, 116] on input "True" at bounding box center [241, 116] width 5 height 4
radio input "true"
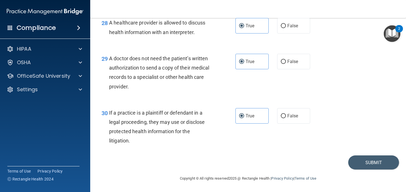
click at [284, 163] on div "Submit" at bounding box center [248, 163] width 302 height 14
click at [364, 163] on button "Submit" at bounding box center [373, 163] width 51 height 14
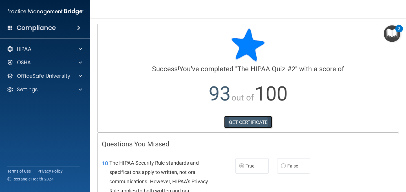
click at [262, 121] on link "GET CERTIFICATE" at bounding box center [248, 122] width 48 height 12
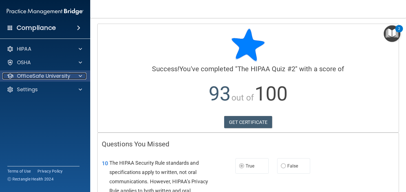
click at [61, 76] on p "OfficeSafe University" at bounding box center [43, 76] width 53 height 7
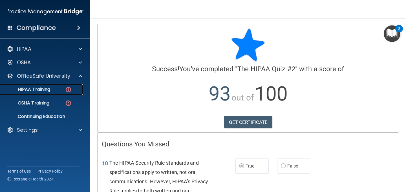
click at [61, 93] on link "HIPAA Training" at bounding box center [38, 89] width 89 height 11
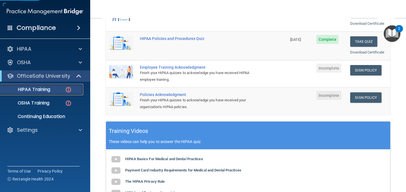
scroll to position [140, 0]
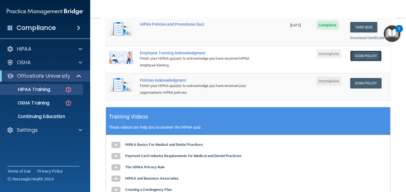
click at [361, 56] on link "Sign Policy" at bounding box center [365, 56] width 31 height 10
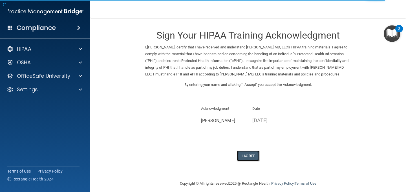
click at [244, 161] on button "I Agree" at bounding box center [248, 156] width 23 height 10
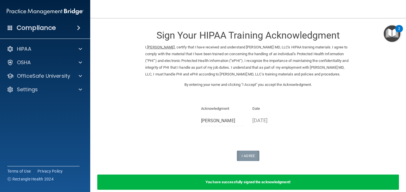
scroll to position [34, 0]
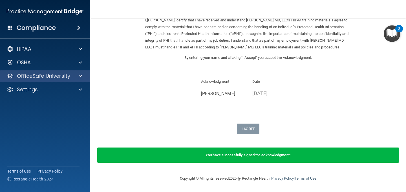
click at [41, 72] on div "OfficeSafe University" at bounding box center [45, 75] width 90 height 11
click at [47, 78] on p "OfficeSafe University" at bounding box center [43, 76] width 53 height 7
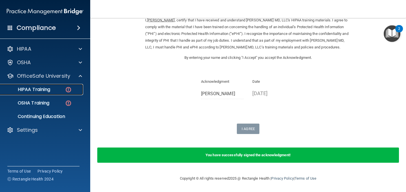
click at [47, 88] on p "HIPAA Training" at bounding box center [27, 90] width 47 height 6
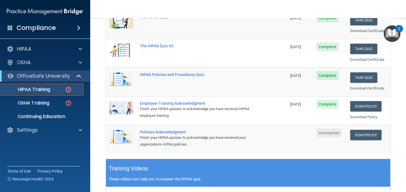
scroll to position [93, 0]
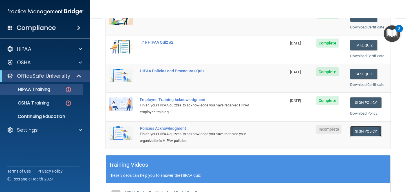
click at [380, 133] on link "Sign Policy" at bounding box center [365, 131] width 31 height 10
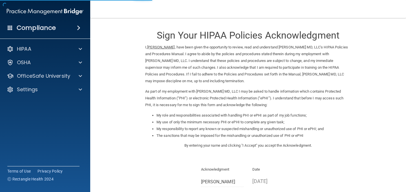
scroll to position [66, 0]
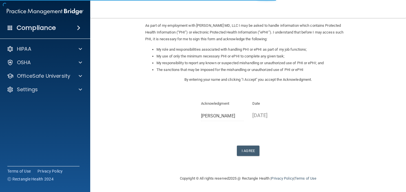
click at [261, 155] on div "I Agree" at bounding box center [248, 151] width 206 height 10
click at [237, 150] on button "I Agree" at bounding box center [248, 151] width 23 height 10
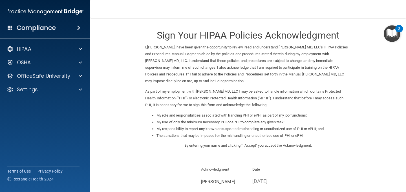
scroll to position [88, 0]
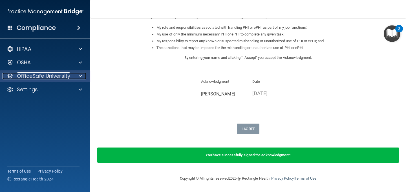
click at [56, 74] on p "OfficeSafe University" at bounding box center [43, 76] width 53 height 7
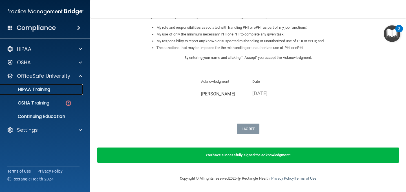
click at [57, 92] on div "HIPAA Training" at bounding box center [42, 90] width 77 height 6
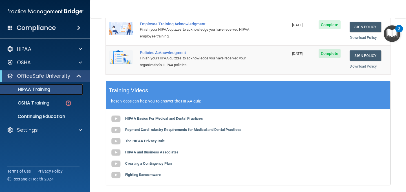
scroll to position [232, 0]
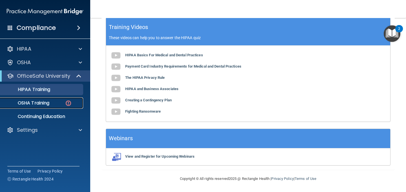
click at [52, 101] on div "OSHA Training" at bounding box center [42, 103] width 77 height 6
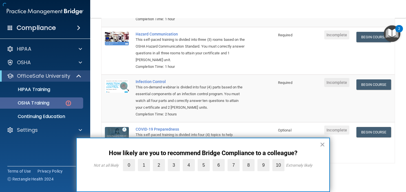
scroll to position [107, 0]
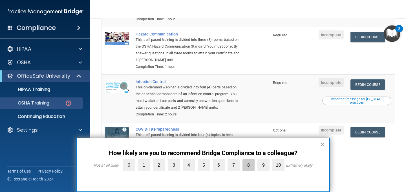
click at [249, 163] on label "8" at bounding box center [248, 165] width 12 height 12
click at [235, 161] on input "8" at bounding box center [235, 161] width 0 height 0
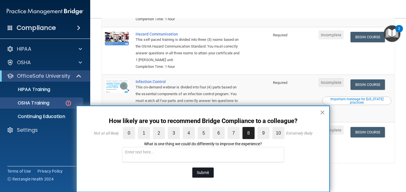
click at [197, 169] on button "Submit" at bounding box center [202, 173] width 21 height 10
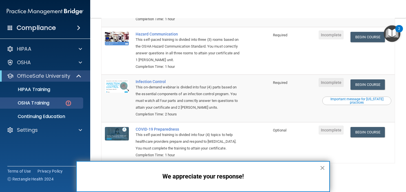
click at [321, 167] on button "×" at bounding box center [322, 167] width 5 height 9
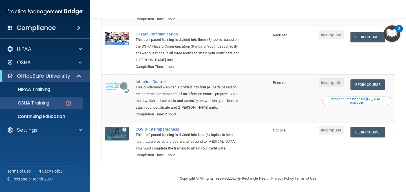
scroll to position [0, 0]
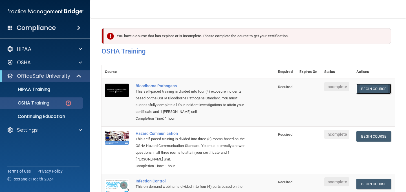
click at [362, 91] on link "Begin Course" at bounding box center [373, 89] width 34 height 10
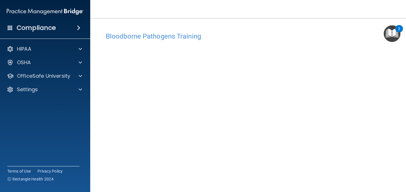
click at [227, 30] on div "Bloodborne Pathogens Training" at bounding box center [247, 36] width 293 height 14
